Goal: Check status: Check status

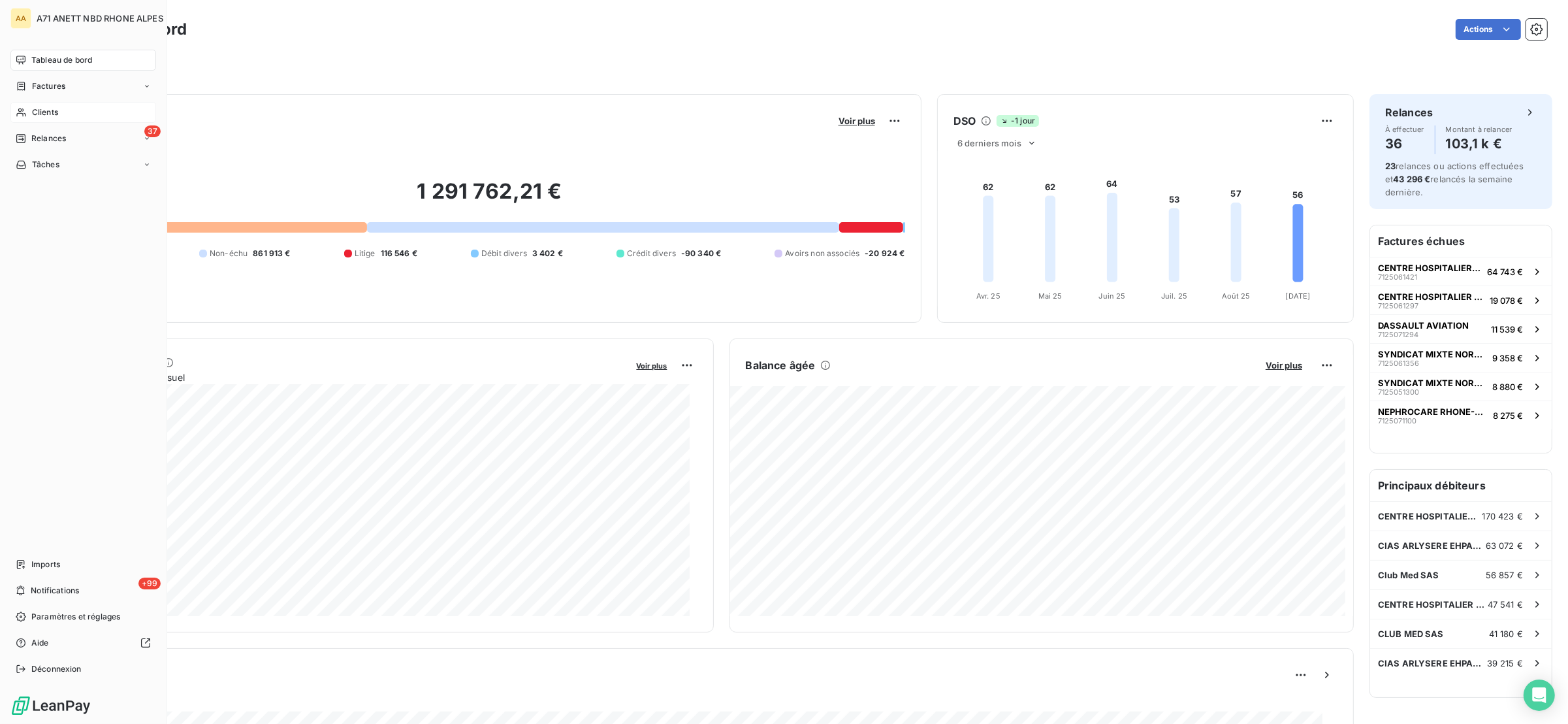
click at [32, 110] on span "Clients" at bounding box center [45, 112] width 26 height 11
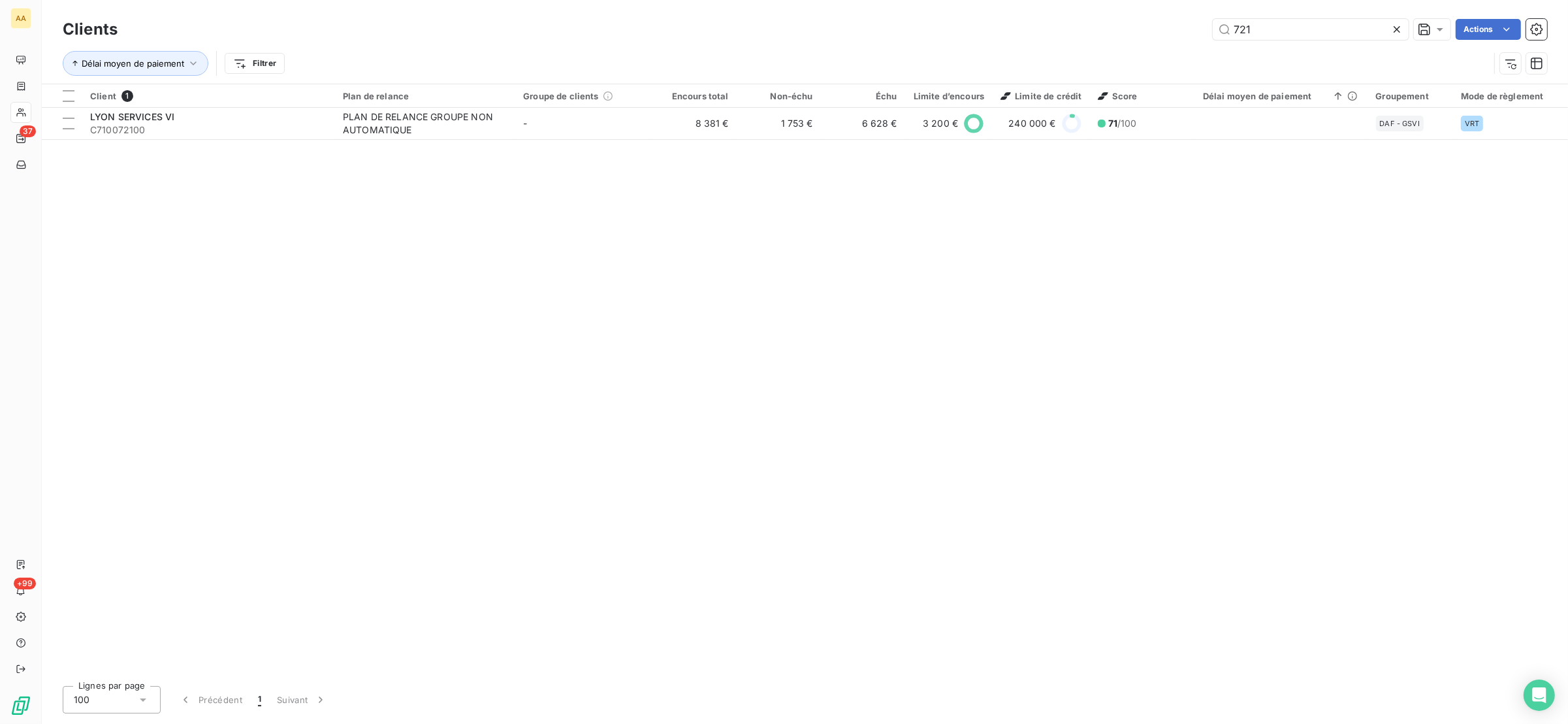
drag, startPoint x: 1236, startPoint y: 17, endPoint x: 1119, endPoint y: 19, distance: 117.0
click at [1127, 9] on div "Clients 721 Actions Délai moyen de paiement Filtrer" at bounding box center [804, 41] width 1526 height 84
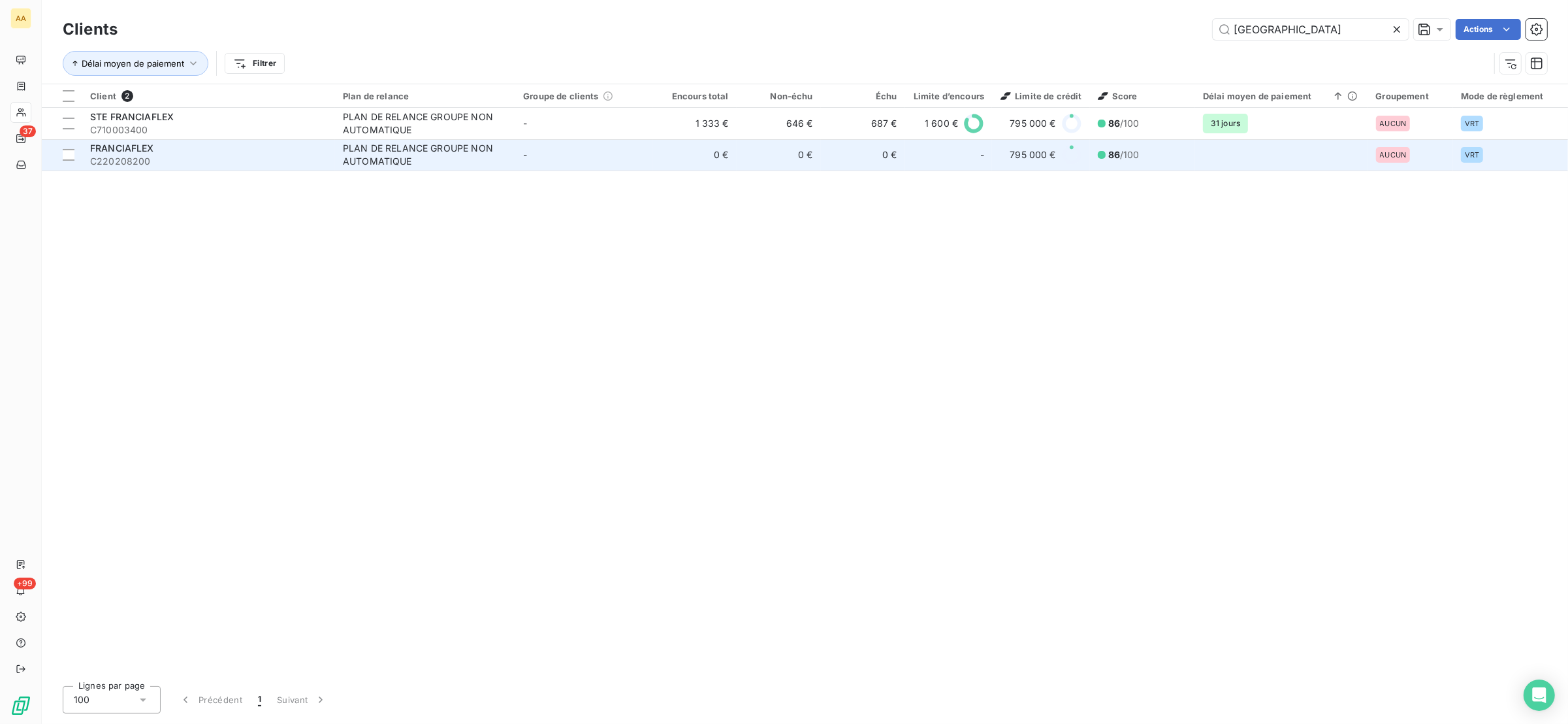
type input "[GEOGRAPHIC_DATA]"
click at [323, 153] on div "FRANCIAFLEX" at bounding box center [208, 148] width 237 height 13
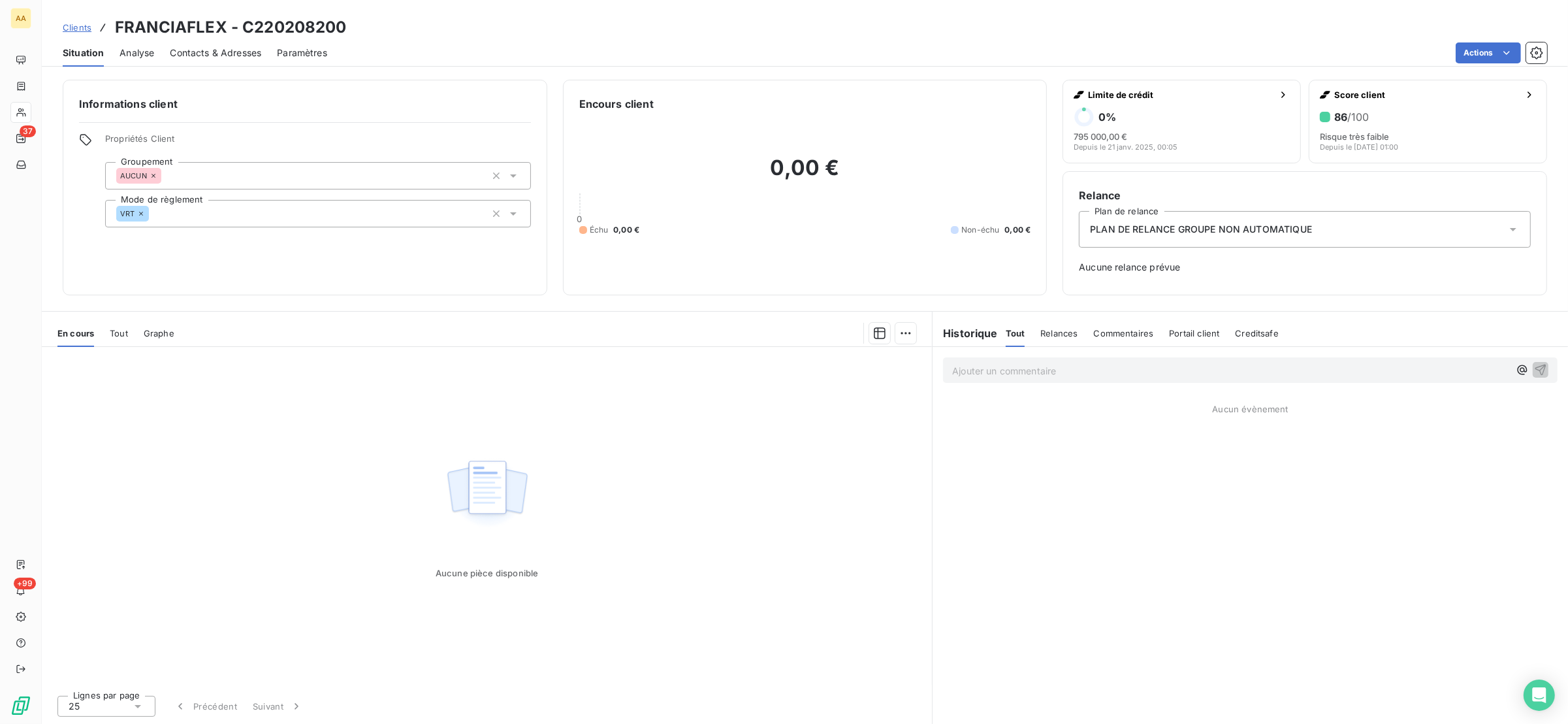
click at [102, 334] on div "En cours Tout Graphe" at bounding box center [487, 332] width 890 height 27
click at [109, 332] on span "Tout" at bounding box center [118, 333] width 19 height 11
click at [85, 330] on span "En cours" at bounding box center [75, 333] width 36 height 11
click at [80, 330] on span "En cours" at bounding box center [75, 333] width 36 height 11
click at [113, 329] on span "Tout" at bounding box center [118, 333] width 19 height 11
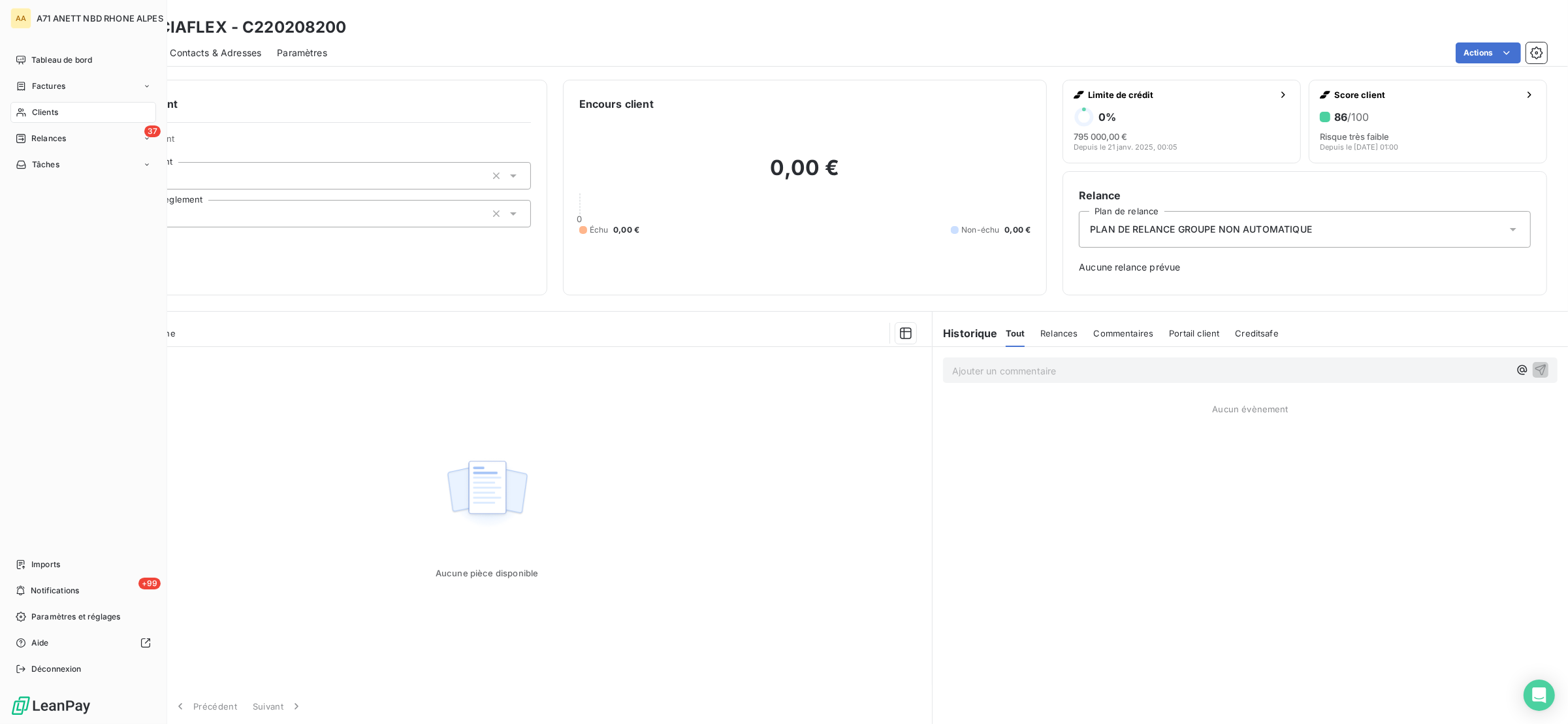
click at [21, 110] on icon at bounding box center [21, 113] width 11 height 11
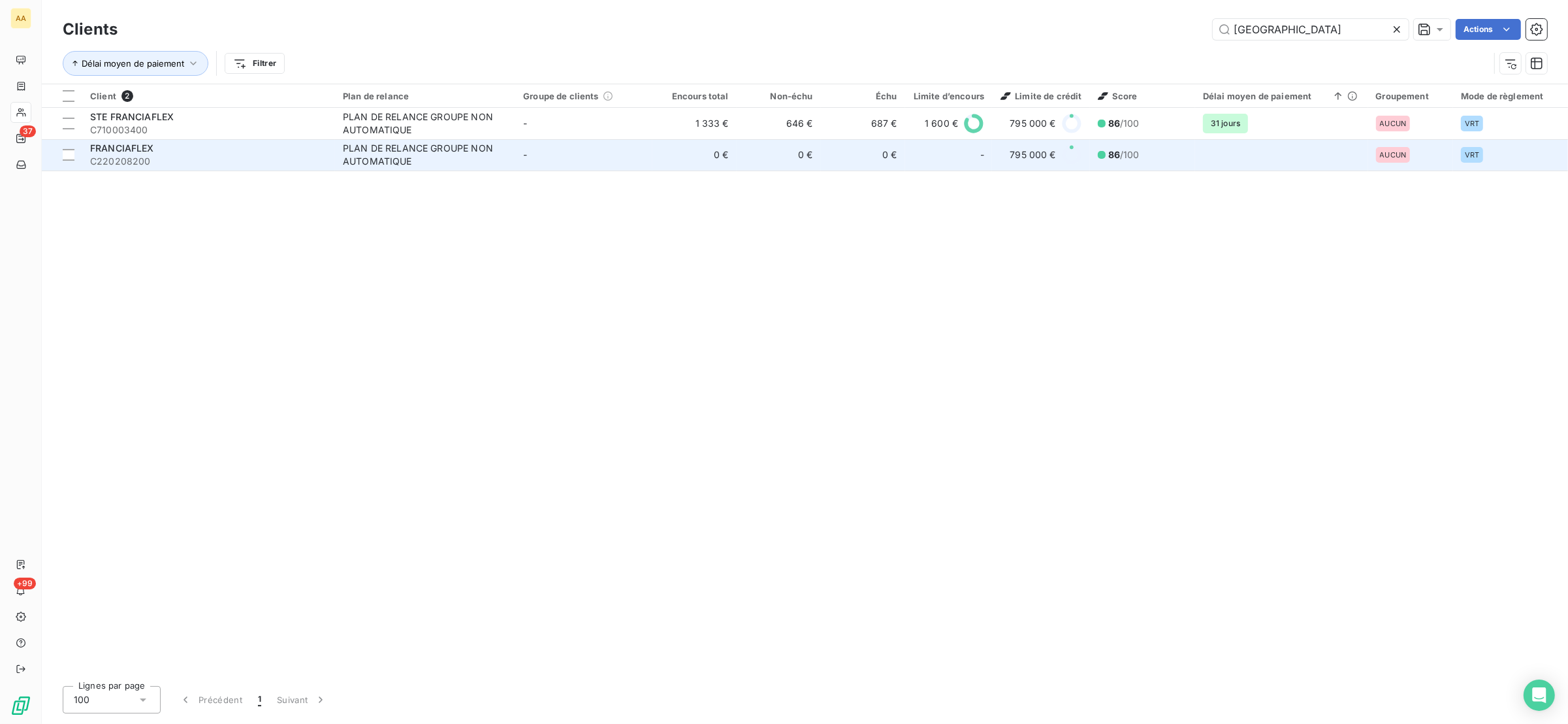
click at [433, 162] on div "PLAN DE RELANCE GROUPE NON AUTOMATIQUE" at bounding box center [424, 155] width 163 height 26
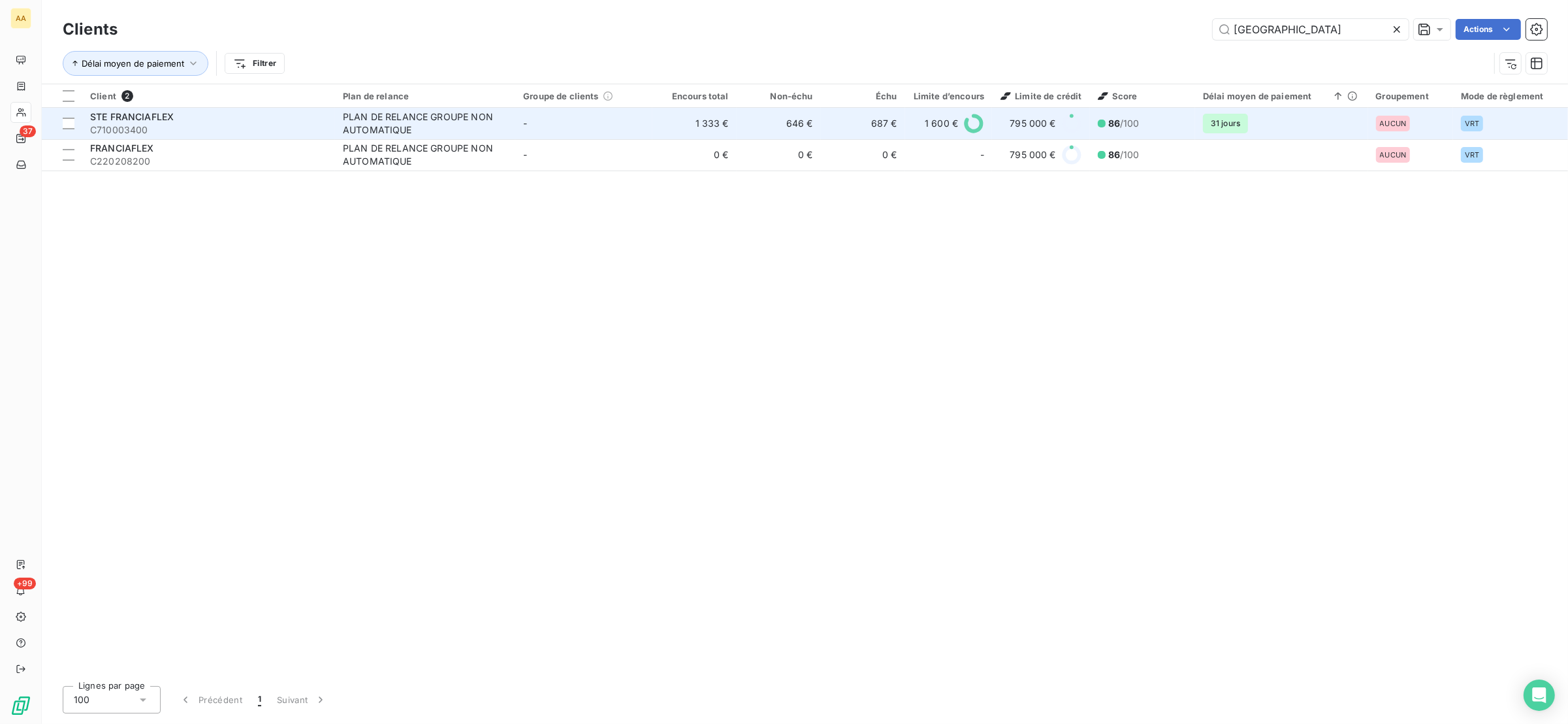
click at [145, 117] on span "STE FRANCIAFLEX" at bounding box center [131, 116] width 84 height 11
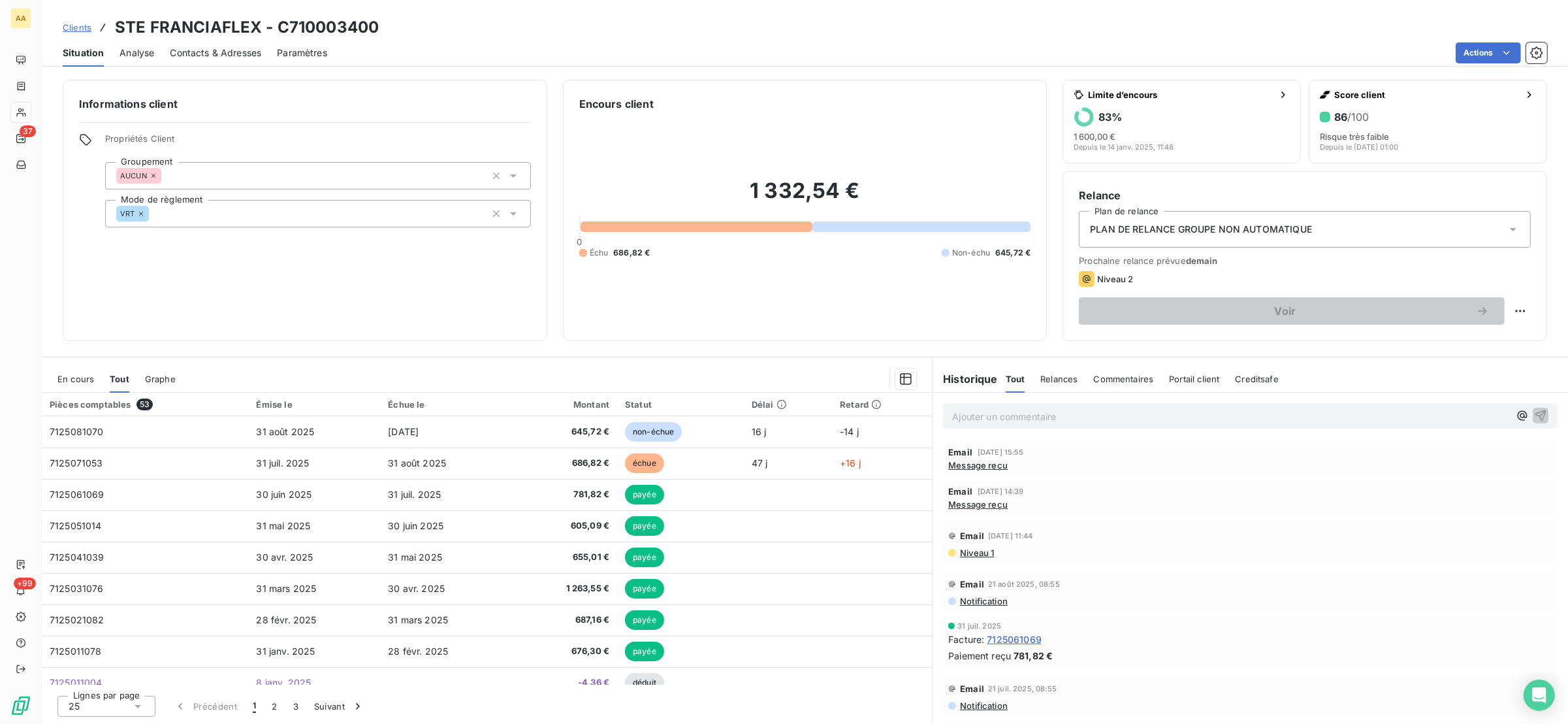
click at [74, 378] on span "En cours" at bounding box center [75, 379] width 36 height 11
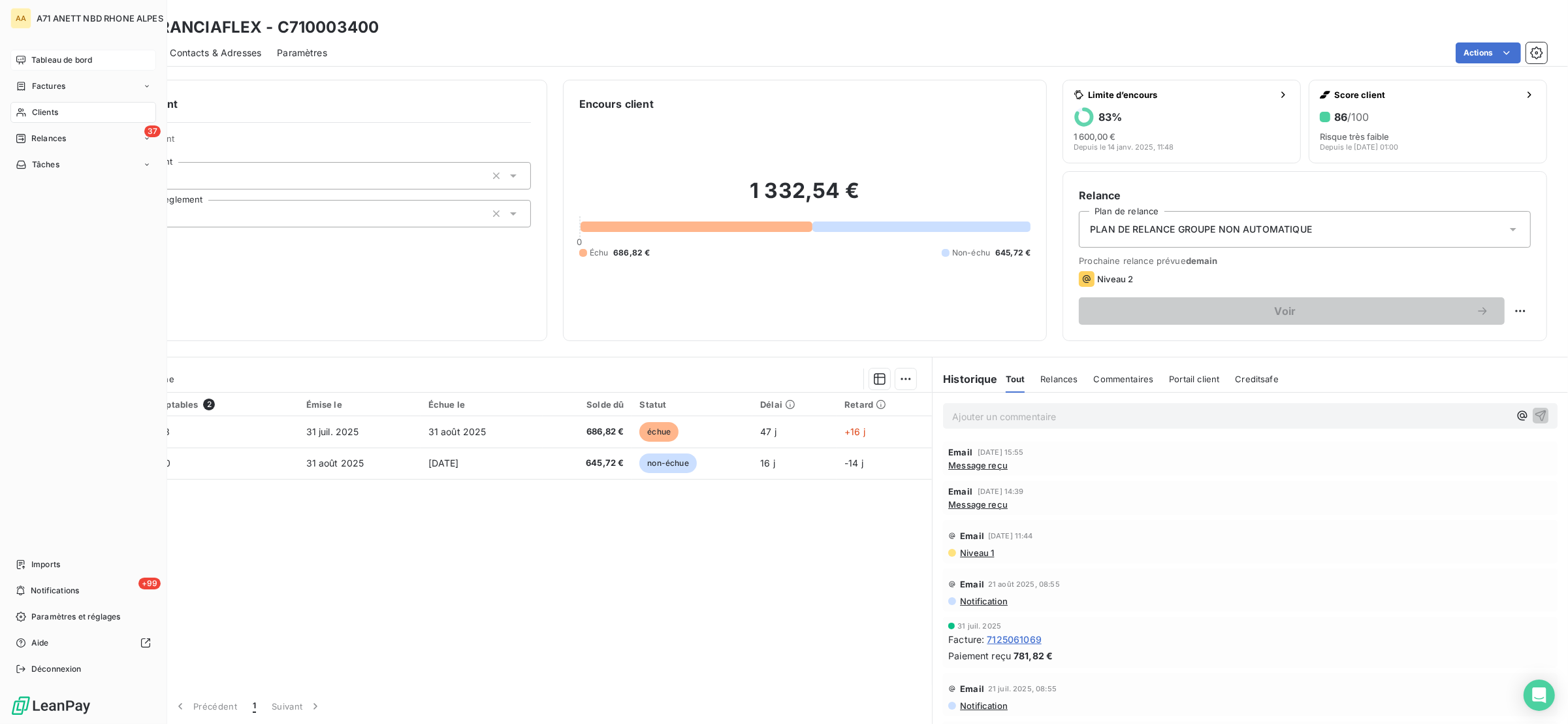
click at [21, 56] on icon at bounding box center [21, 60] width 11 height 11
